Goal: Obtain resource: Obtain resource

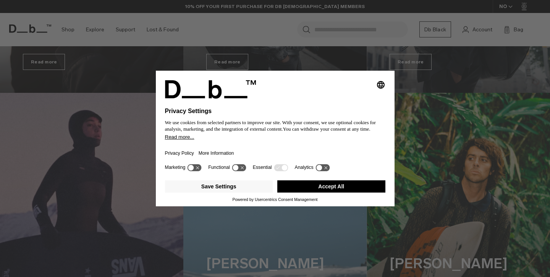
click at [305, 191] on button "Accept All" at bounding box center [331, 186] width 108 height 12
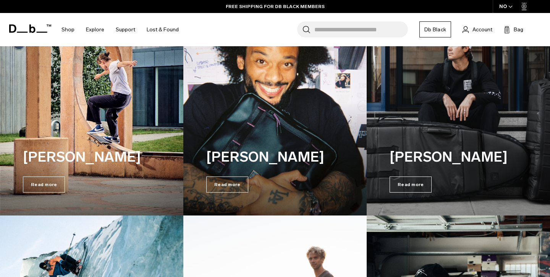
scroll to position [875, 0]
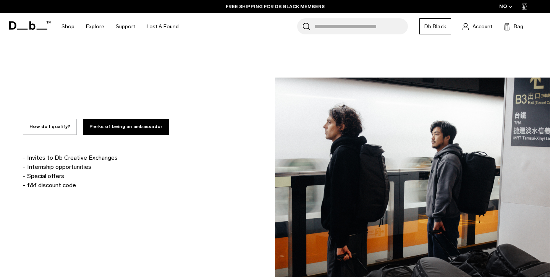
scroll to position [486, 0]
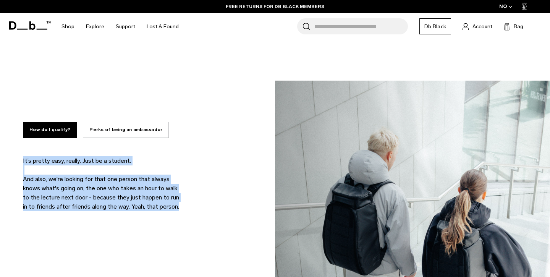
drag, startPoint x: 23, startPoint y: 158, endPoint x: 174, endPoint y: 206, distance: 158.3
click at [174, 206] on p "It’s pretty easy, really. Just be a student. And also, we're looking for that o…" at bounding box center [103, 183] width 160 height 55
copy p "It’s pretty easy, really. Just be a student. And also, we're looking for that o…"
click at [174, 206] on p "It’s pretty easy, really. Just be a student. And also, we're looking for that o…" at bounding box center [103, 183] width 160 height 55
